Goal: Task Accomplishment & Management: Use online tool/utility

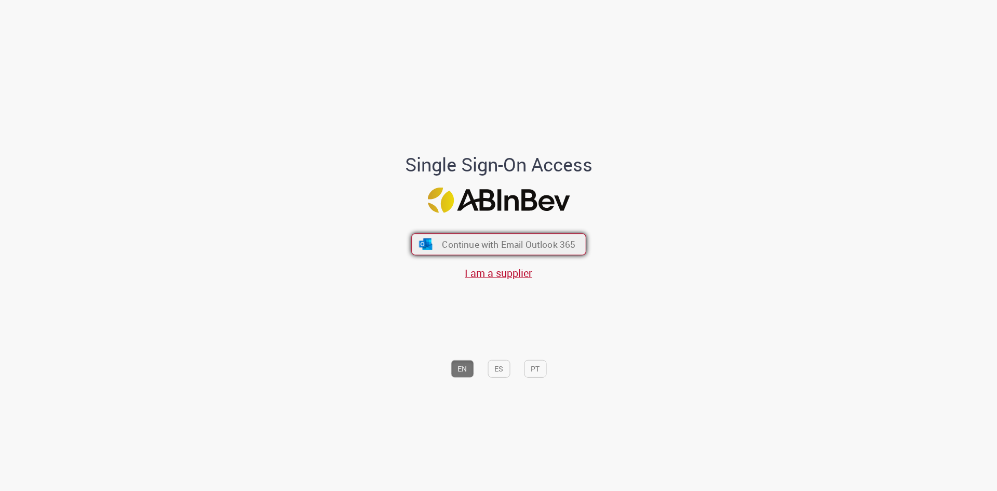
click at [490, 246] on span "Continue with Email Outlook 365" at bounding box center [508, 244] width 133 height 12
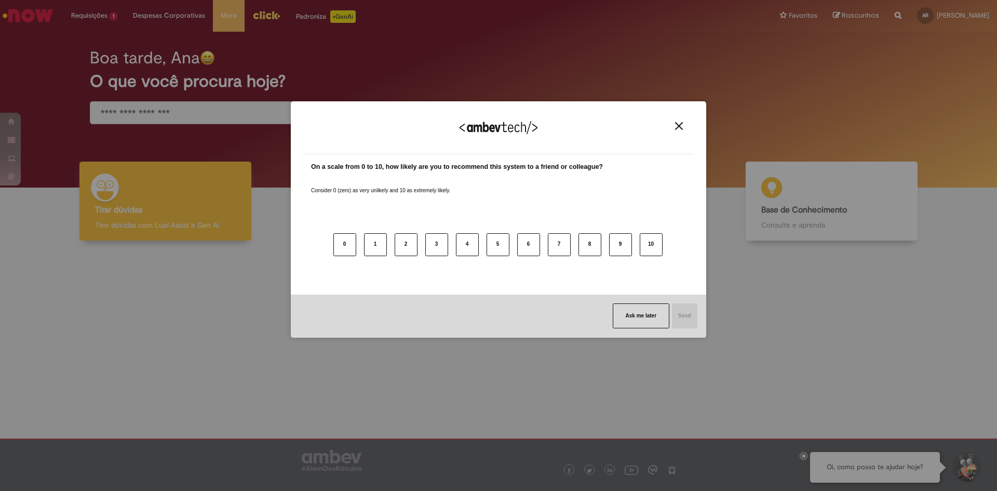
click at [679, 126] on img "Close" at bounding box center [679, 126] width 8 height 8
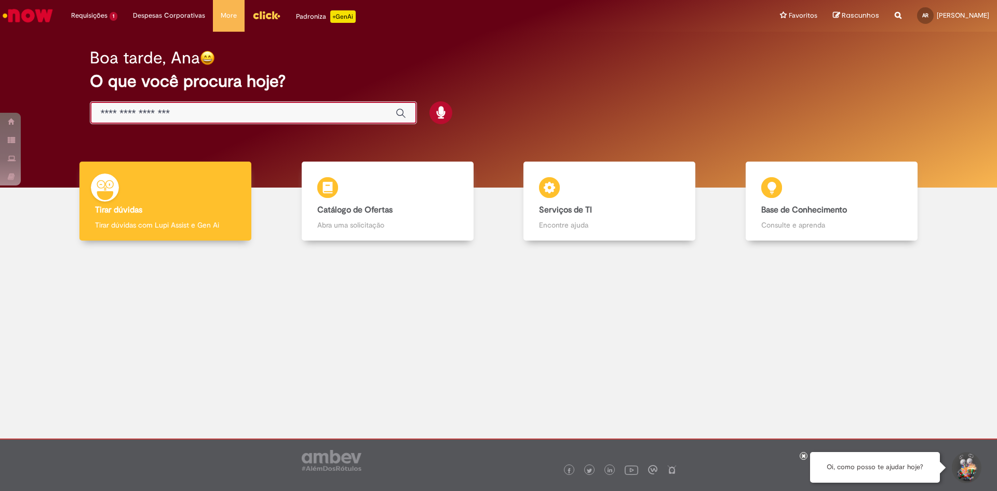
click at [336, 113] on input "Basta digitar aqui" at bounding box center [243, 114] width 285 height 12
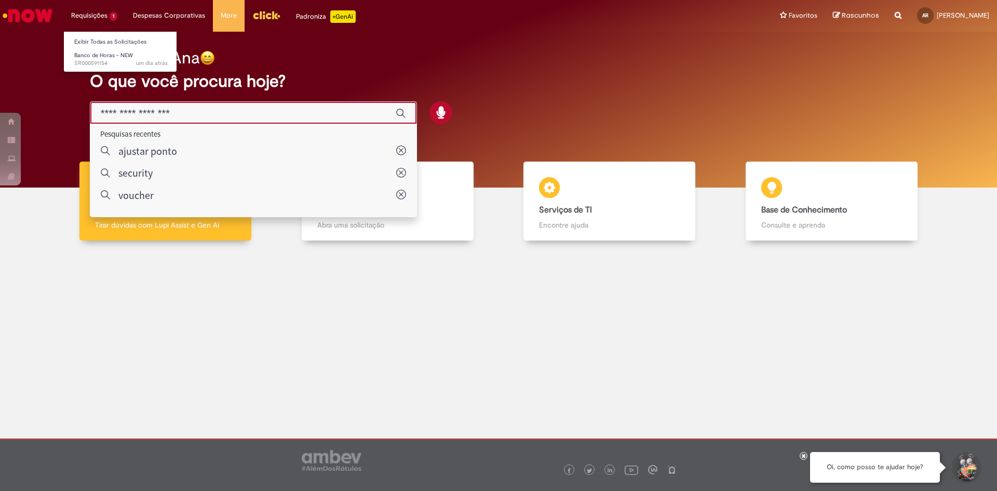
click at [91, 8] on li "Requisições 1 Exibir Todas as Solicitações Banco de Horas - NEW um dia atrás um…" at bounding box center [94, 15] width 62 height 31
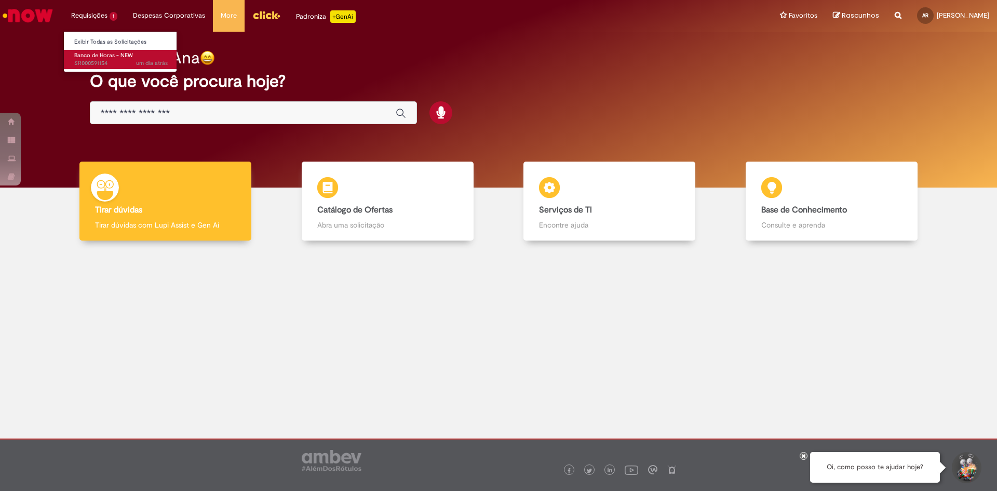
click at [91, 55] on span "Banco de Horas - NEW" at bounding box center [103, 55] width 59 height 8
